Goal: Task Accomplishment & Management: Use online tool/utility

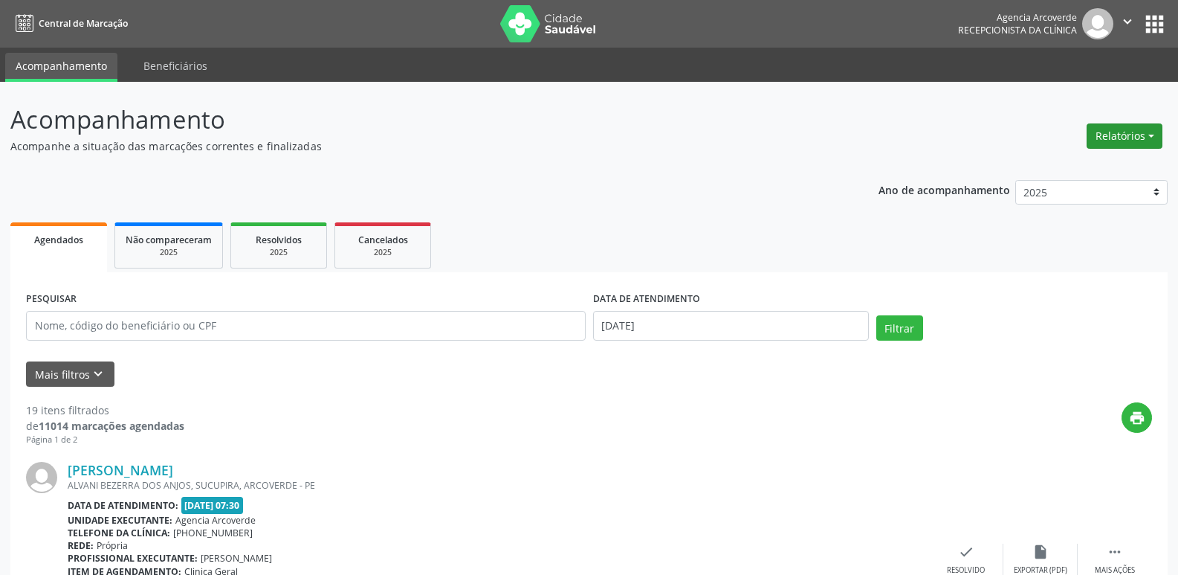
click at [1104, 133] on button "Relatórios" at bounding box center [1125, 135] width 76 height 25
click at [1062, 169] on link "Agendamentos" at bounding box center [1083, 168] width 160 height 21
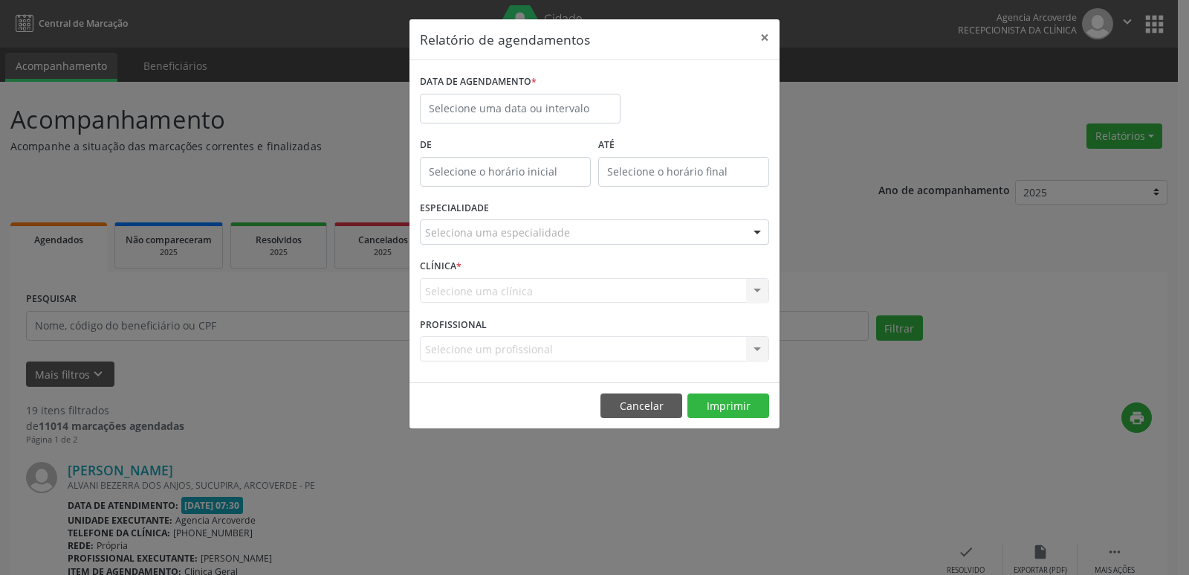
click at [499, 97] on div "DATA DE AGENDAMENTO *" at bounding box center [520, 97] width 201 height 53
click at [499, 106] on input "text" at bounding box center [520, 109] width 201 height 30
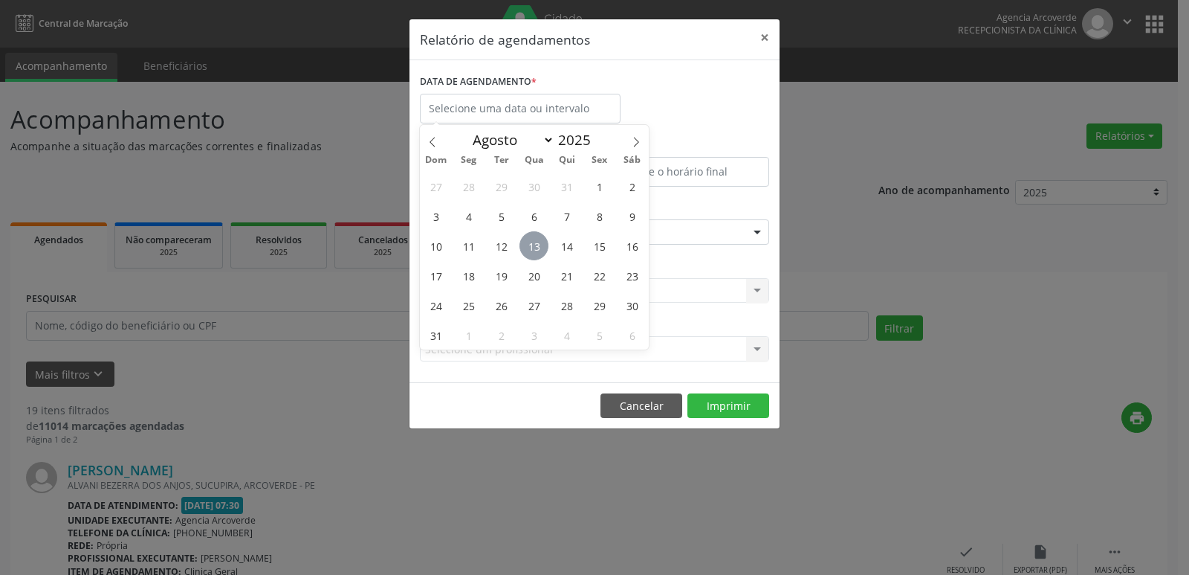
click at [531, 239] on span "13" at bounding box center [534, 245] width 29 height 29
type input "[DATE]"
click at [531, 239] on span "13" at bounding box center [534, 245] width 29 height 29
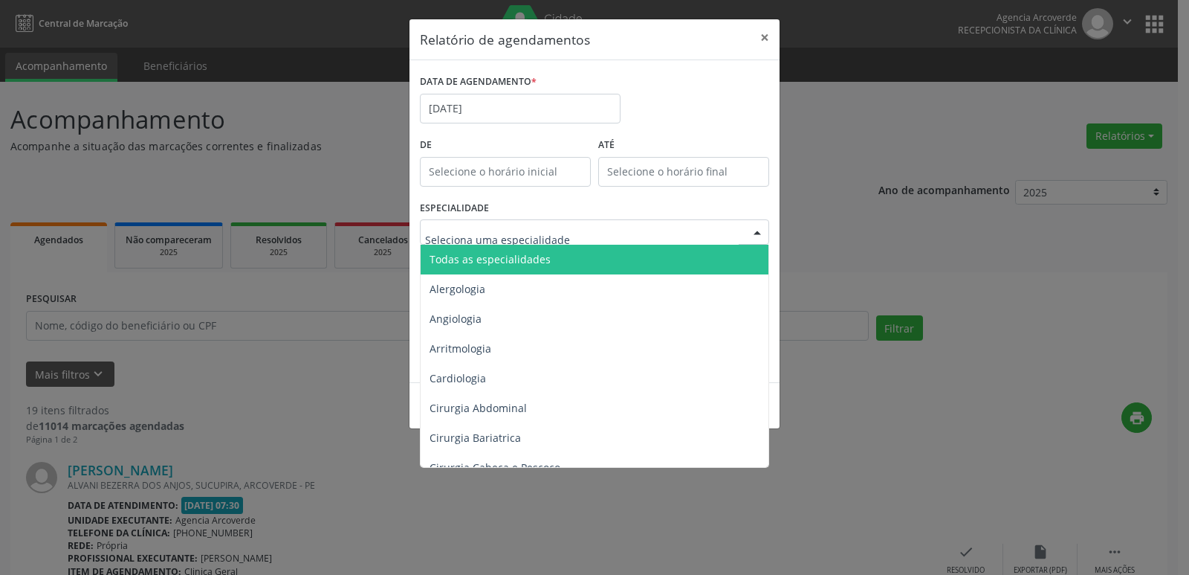
click at [518, 254] on span "Todas as especialidades" at bounding box center [490, 259] width 121 height 14
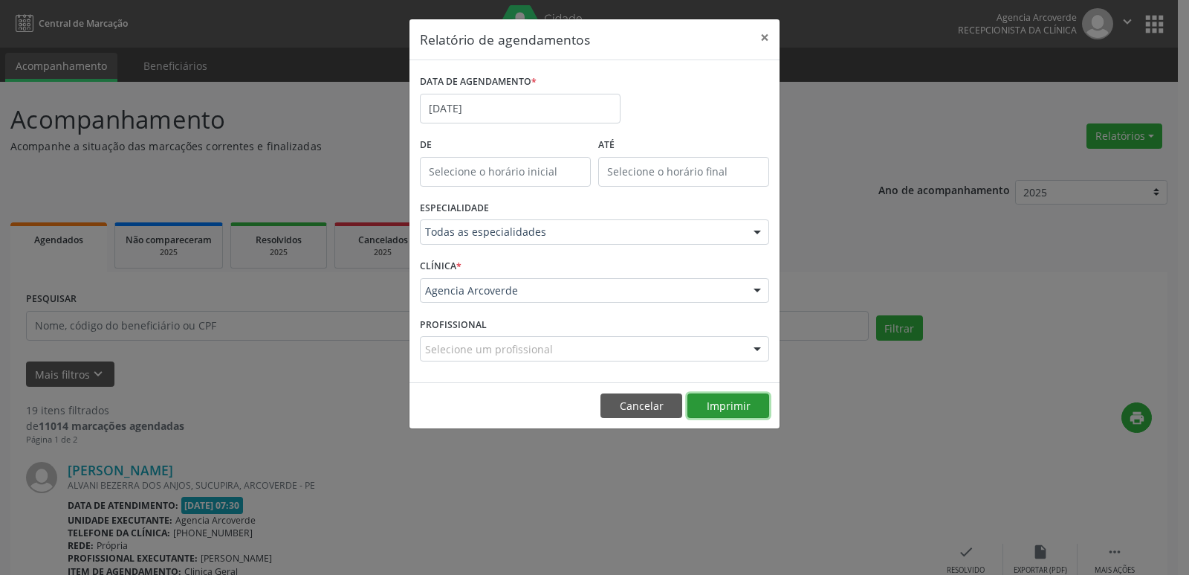
click at [721, 401] on button "Imprimir" at bounding box center [729, 405] width 82 height 25
